Goal: Book appointment/travel/reservation

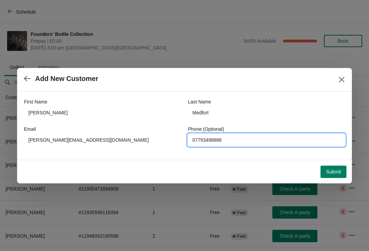
type input "07793498888"
click at [328, 166] on button "Submit" at bounding box center [333, 172] width 26 height 12
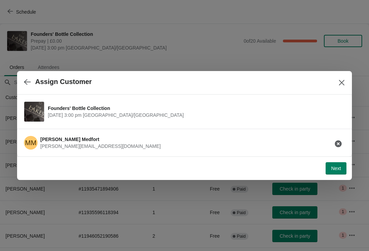
click at [331, 174] on button "Next" at bounding box center [335, 168] width 21 height 12
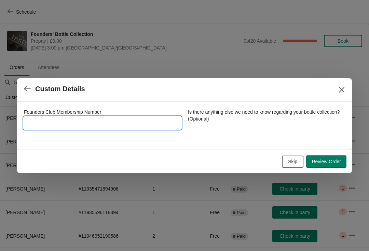
click at [88, 121] on input "Founders Club Membership Number" at bounding box center [102, 123] width 157 height 12
type input "3532015"
click at [333, 167] on button "Review Order" at bounding box center [326, 161] width 40 height 12
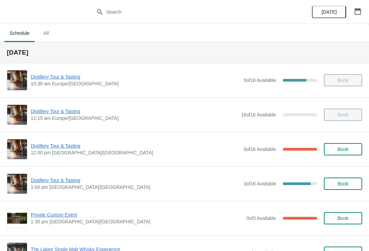
click at [362, 16] on button "button" at bounding box center [357, 11] width 12 height 12
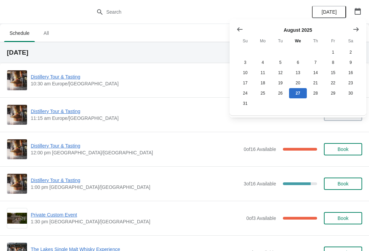
click at [356, 29] on icon "Show next month, September 2025" at bounding box center [355, 29] width 5 height 4
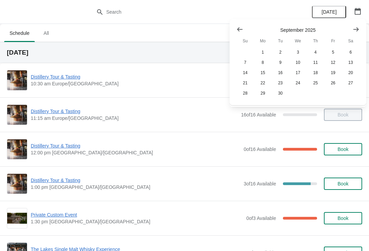
click at [361, 27] on button "Show next month, October 2025" at bounding box center [355, 29] width 12 height 12
click at [348, 83] on button "25" at bounding box center [350, 83] width 17 height 10
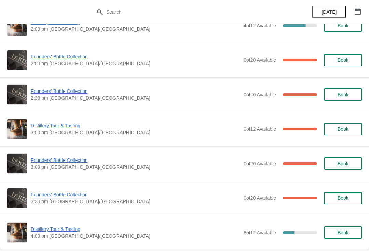
scroll to position [469, 0]
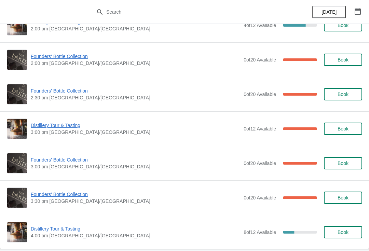
click at [72, 160] on span "Founders' Bottle Collection" at bounding box center [135, 159] width 209 height 7
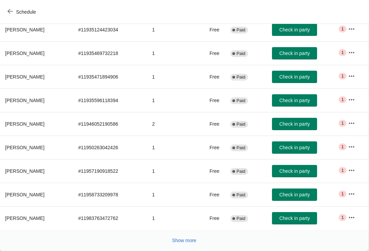
scroll to position [112, 0]
click at [185, 243] on span "Show more" at bounding box center [184, 240] width 24 height 5
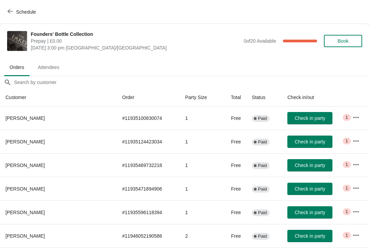
scroll to position [0, 0]
click at [10, 17] on button "Schedule" at bounding box center [22, 12] width 38 height 12
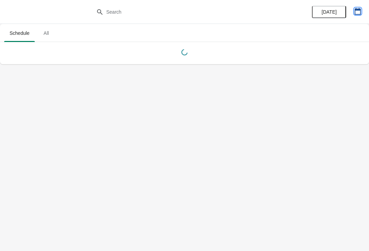
click at [359, 14] on icon "button" at bounding box center [357, 11] width 7 height 7
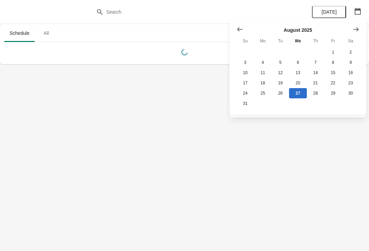
click at [356, 31] on icon "Show next month, September 2025" at bounding box center [355, 29] width 7 height 7
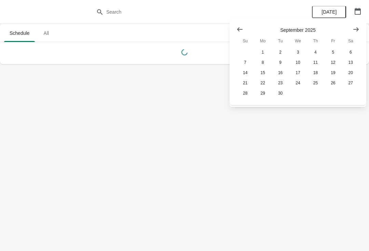
click at [357, 33] on button "Show next month, October 2025" at bounding box center [355, 29] width 12 height 12
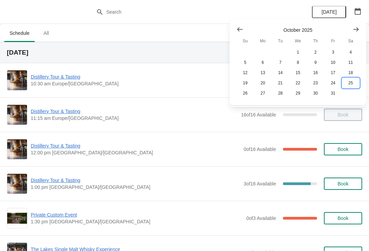
click at [350, 88] on button "25" at bounding box center [350, 83] width 17 height 10
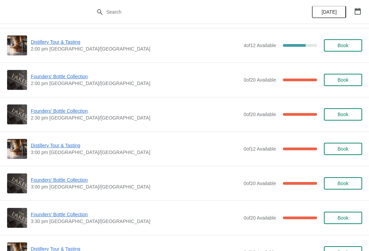
scroll to position [449, 0]
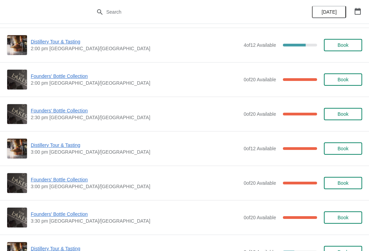
click at [69, 183] on span "Founders' Bottle Collection" at bounding box center [135, 179] width 209 height 7
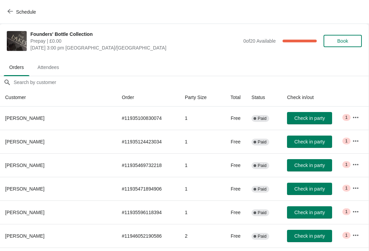
scroll to position [0, 0]
click at [9, 12] on icon "button" at bounding box center [10, 11] width 5 height 5
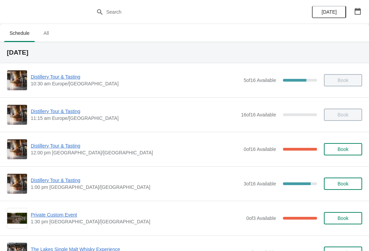
click at [353, 16] on button "button" at bounding box center [357, 11] width 12 height 12
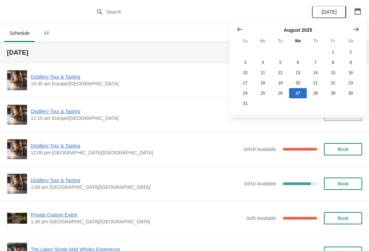
click at [353, 30] on icon "Show next month, September 2025" at bounding box center [355, 29] width 7 height 7
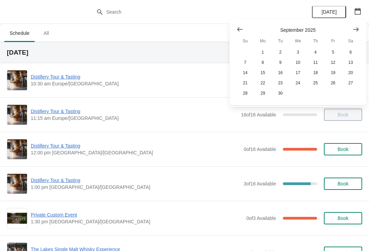
click at [357, 27] on icon "Show next month, October 2025" at bounding box center [355, 29] width 7 height 7
click at [349, 86] on button "25" at bounding box center [350, 83] width 17 height 10
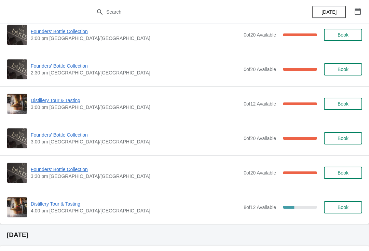
scroll to position [493, 0]
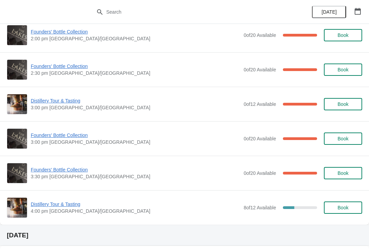
click at [61, 173] on span "Founders' Bottle Collection" at bounding box center [135, 169] width 209 height 7
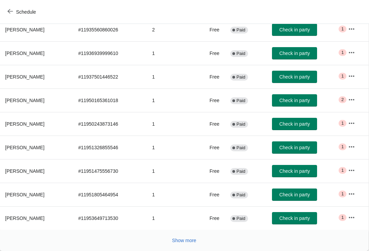
scroll to position [112, 0]
click at [181, 241] on span "Show more" at bounding box center [184, 240] width 24 height 5
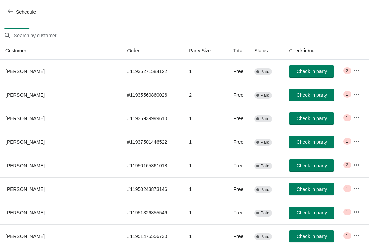
scroll to position [46, 0]
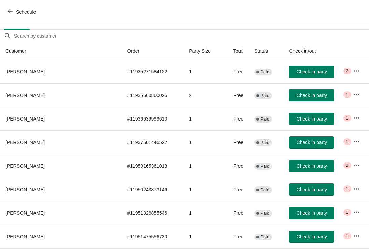
click at [16, 11] on span "Schedule" at bounding box center [26, 11] width 20 height 5
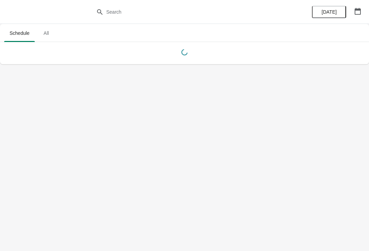
click at [358, 11] on icon "button" at bounding box center [357, 11] width 7 height 7
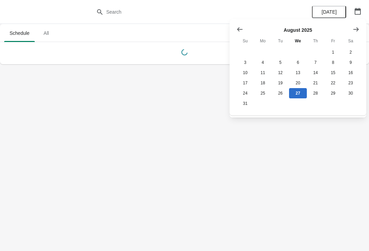
click at [356, 29] on icon "Show next month, September 2025" at bounding box center [355, 29] width 5 height 4
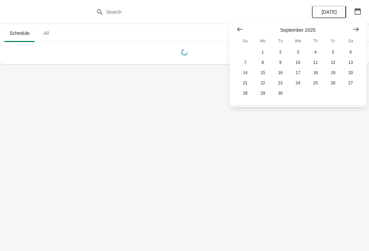
click at [358, 29] on icon "Show next month, October 2025" at bounding box center [355, 29] width 7 height 7
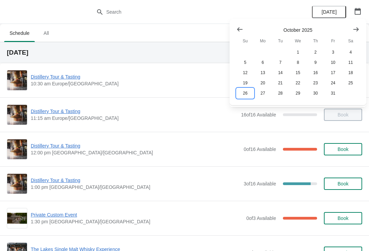
click at [246, 97] on button "26" at bounding box center [244, 93] width 17 height 10
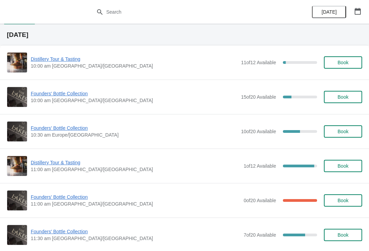
scroll to position [17, 0]
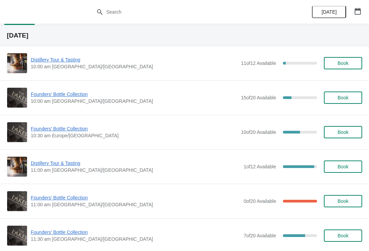
click at [68, 131] on span "Founders' Bottle Collection" at bounding box center [134, 128] width 206 height 7
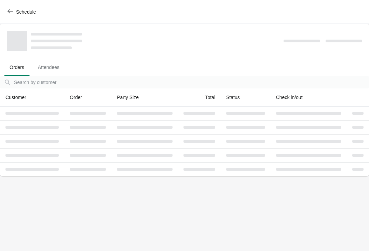
scroll to position [0, 0]
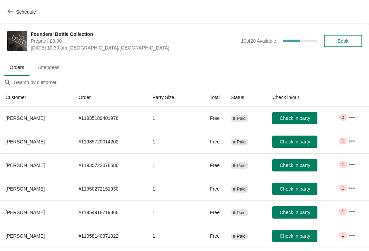
click at [348, 43] on span "Book" at bounding box center [342, 40] width 11 height 5
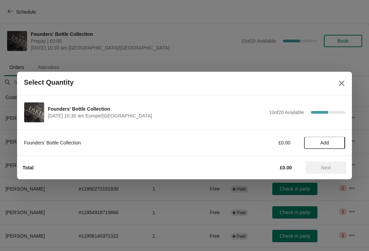
click at [331, 144] on span "Add" at bounding box center [324, 142] width 29 height 5
click at [331, 171] on button "Next" at bounding box center [325, 167] width 41 height 12
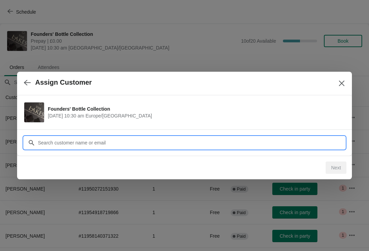
click at [101, 144] on input "Customer" at bounding box center [191, 143] width 307 height 12
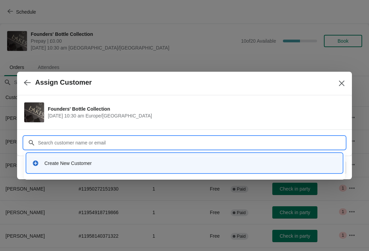
click at [77, 166] on div "Create New Customer" at bounding box center [190, 163] width 292 height 7
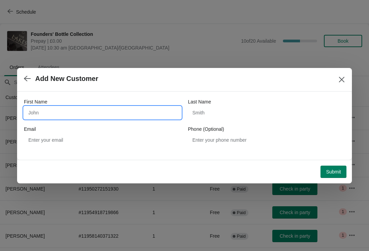
click at [65, 114] on input "First Name" at bounding box center [102, 112] width 157 height 12
type input "Brian"
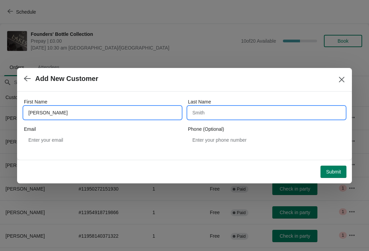
click at [246, 114] on input "Last Name" at bounding box center [266, 112] width 157 height 12
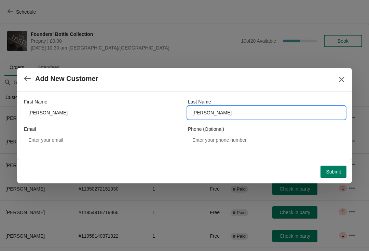
type input "Southworth"
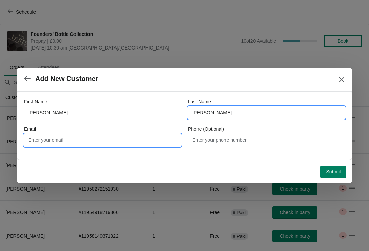
click at [86, 144] on input "Email" at bounding box center [102, 140] width 157 height 12
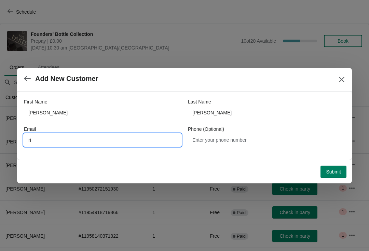
type input "r"
type input "Briansouthworth2@btinternet.com"
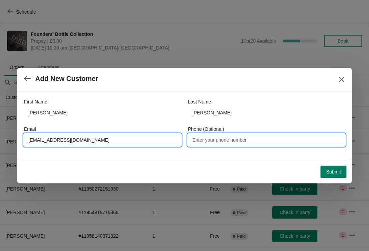
click at [223, 141] on input "Phone (Optional)" at bounding box center [266, 140] width 157 height 12
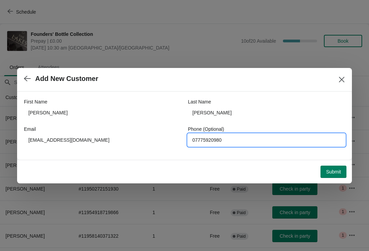
type input "07775920980"
click at [327, 172] on span "Submit" at bounding box center [333, 171] width 15 height 5
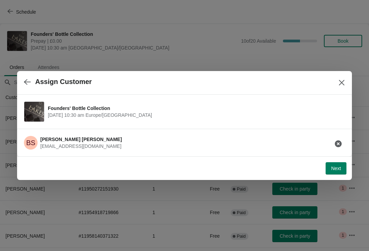
click at [337, 173] on button "Next" at bounding box center [335, 168] width 21 height 12
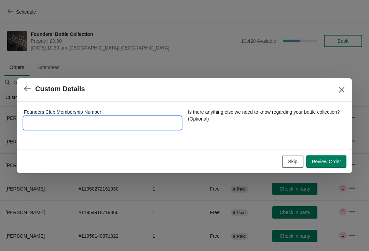
click at [59, 122] on input "Founders Club Membership Number" at bounding box center [102, 123] width 157 height 12
type input "9552016"
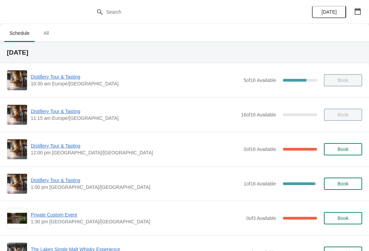
click at [56, 178] on span "Distillery Tour & Tasting" at bounding box center [135, 180] width 209 height 7
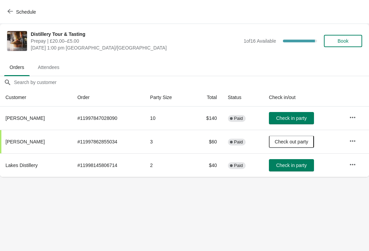
click at [19, 118] on span "[PERSON_NAME]" at bounding box center [24, 117] width 39 height 5
